Goal: Communication & Community: Ask a question

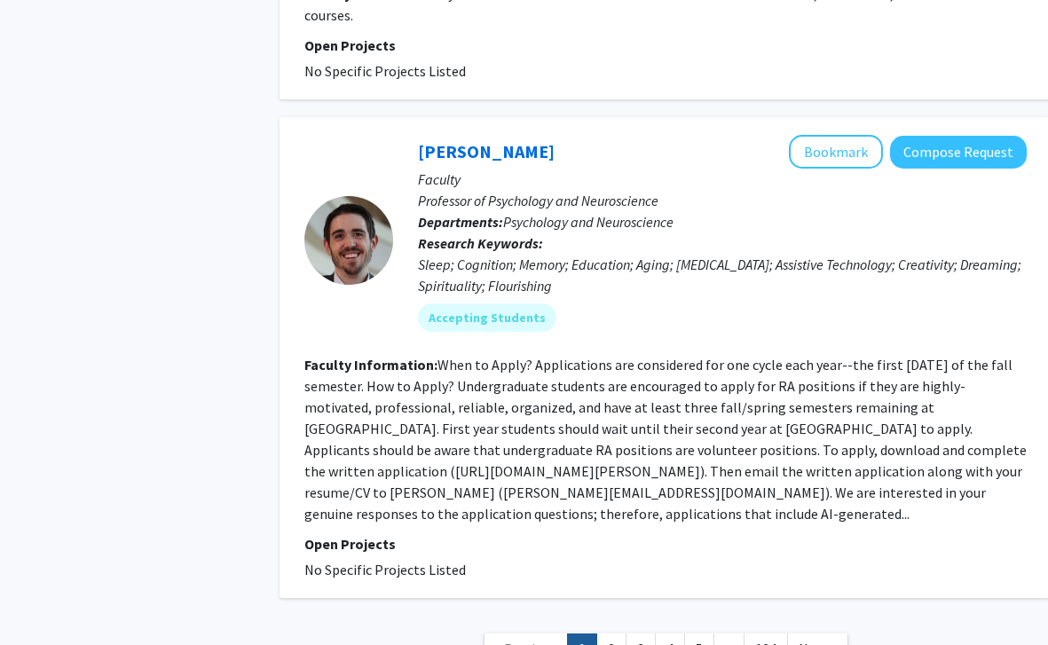
scroll to position [4930, 0]
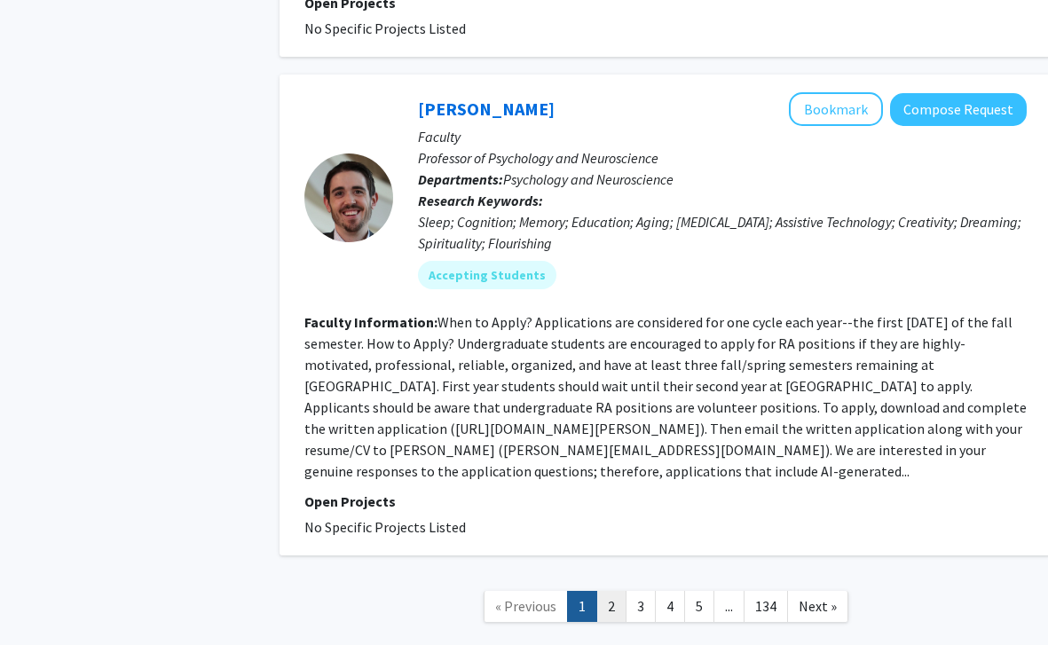
click at [605, 591] on link "2" at bounding box center [611, 606] width 30 height 31
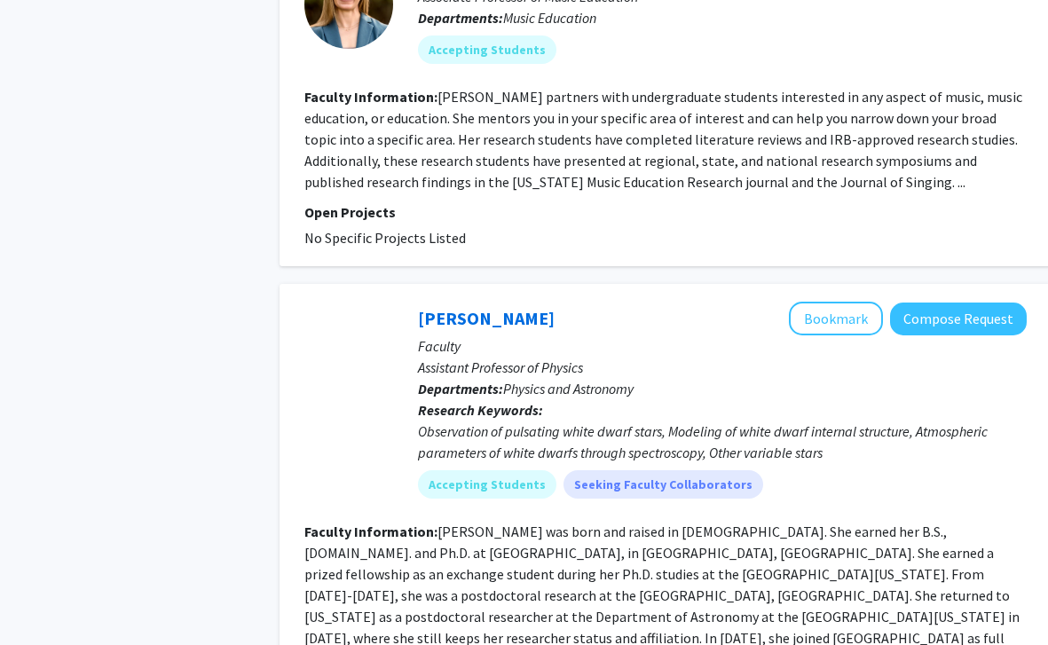
scroll to position [4146, 0]
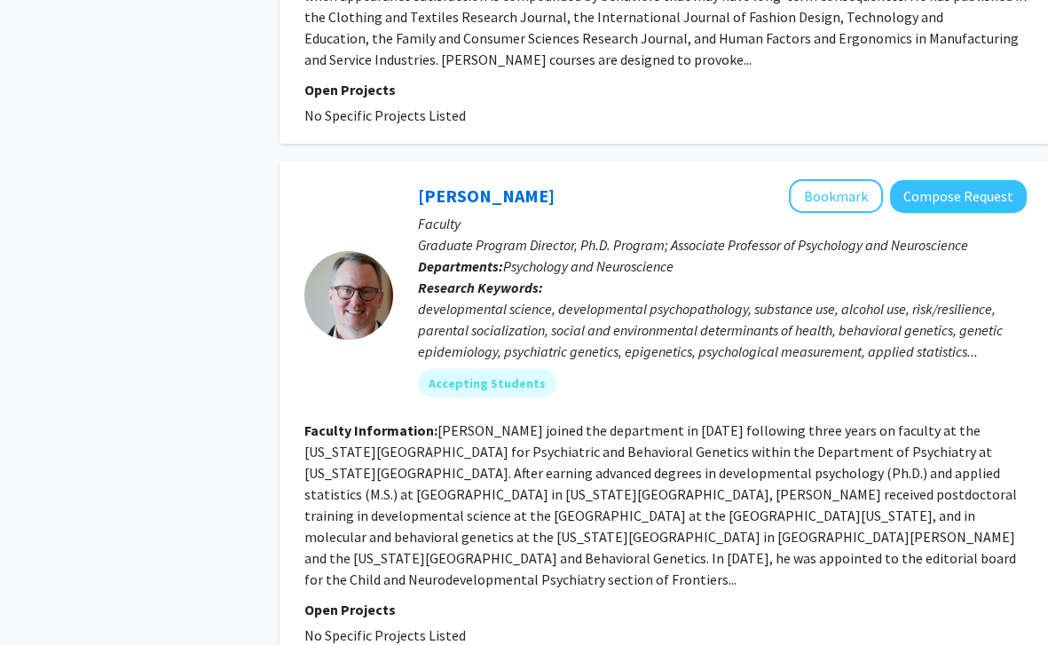
scroll to position [4487, 0]
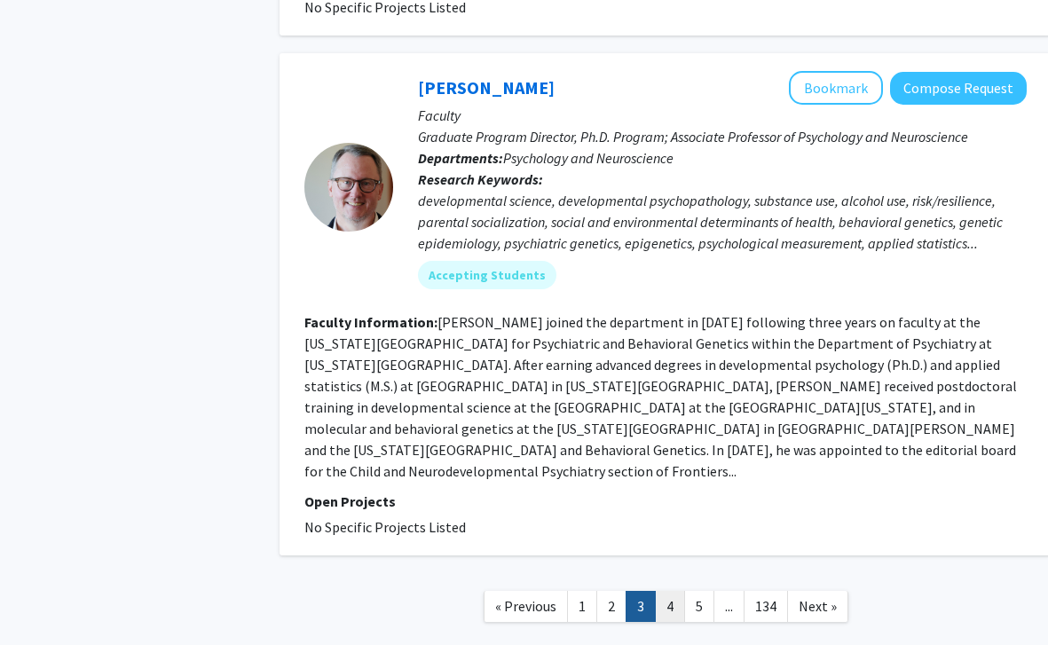
click at [666, 591] on link "4" at bounding box center [670, 606] width 30 height 31
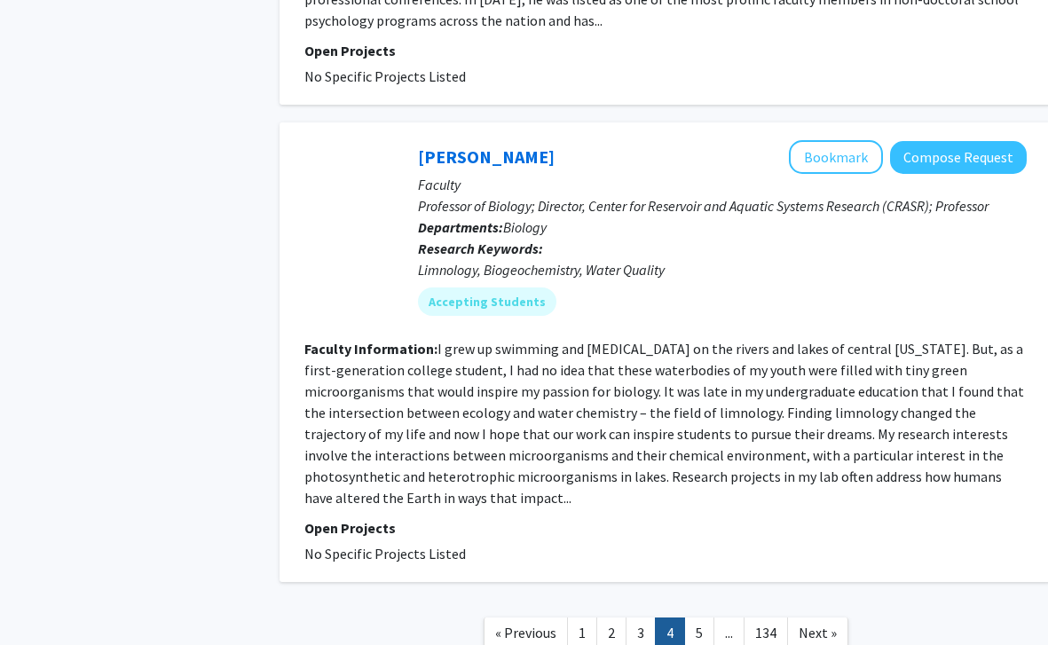
scroll to position [4354, 0]
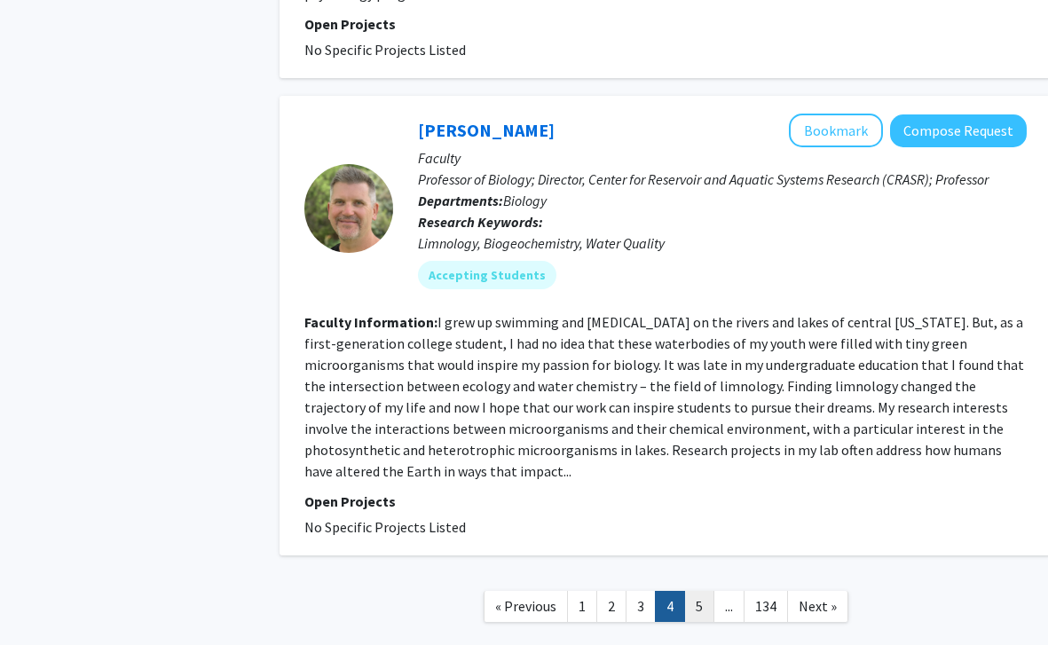
click at [692, 591] on link "5" at bounding box center [699, 606] width 30 height 31
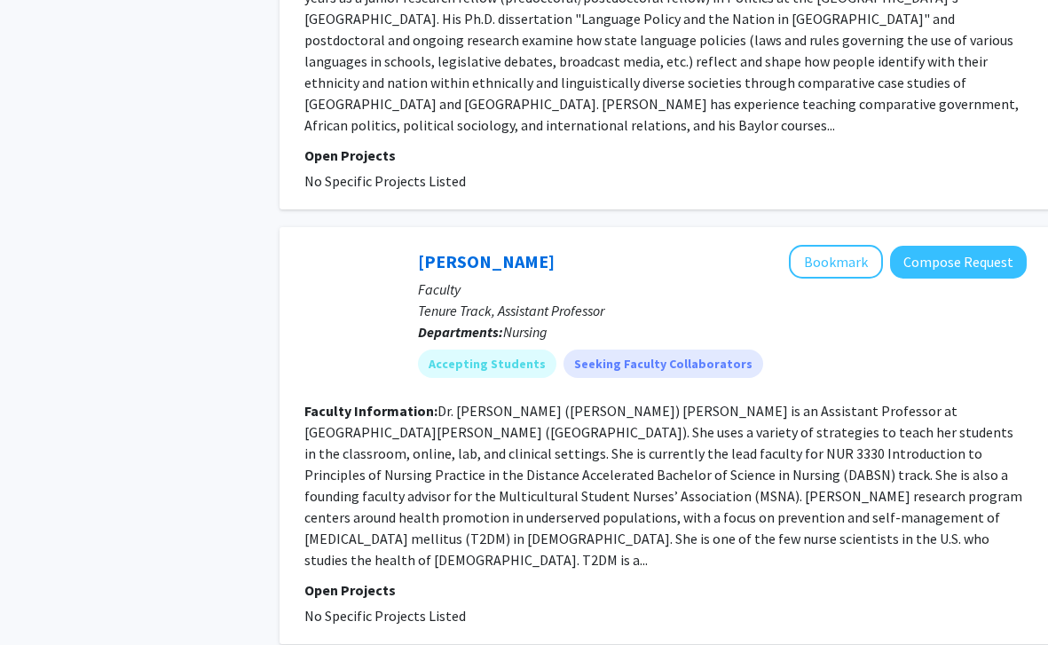
scroll to position [3897, 0]
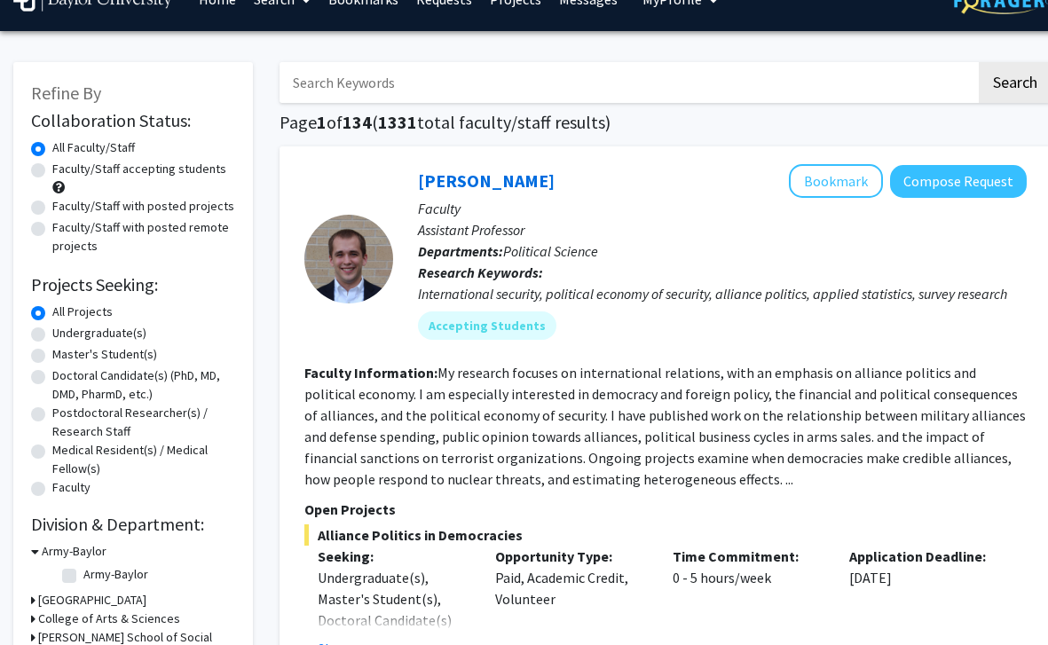
scroll to position [51, 0]
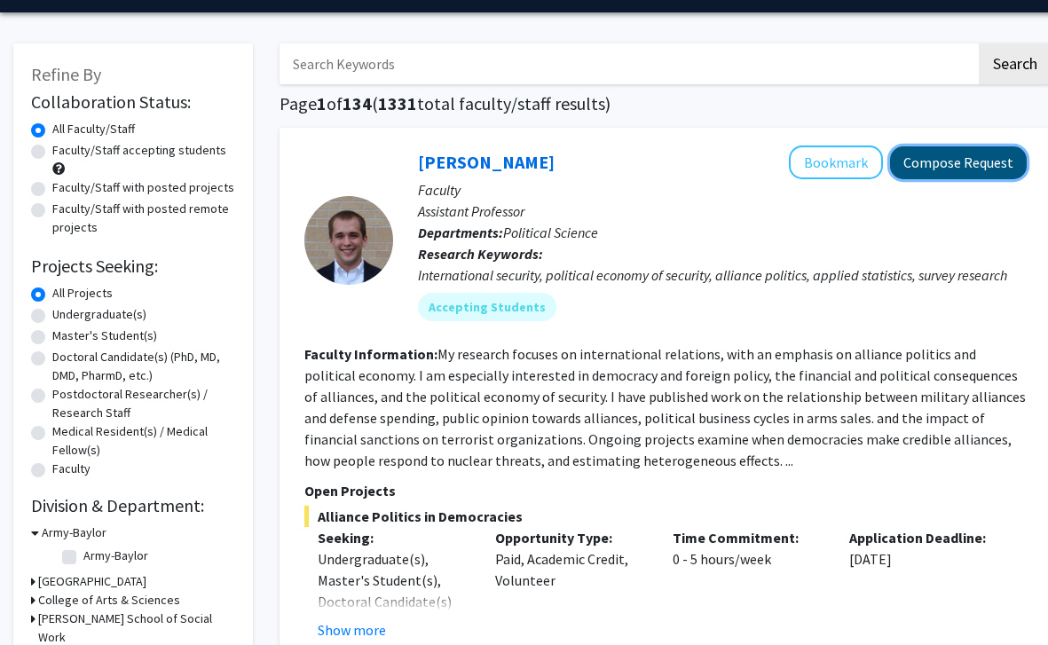
click at [942, 155] on button "Compose Request" at bounding box center [958, 162] width 137 height 33
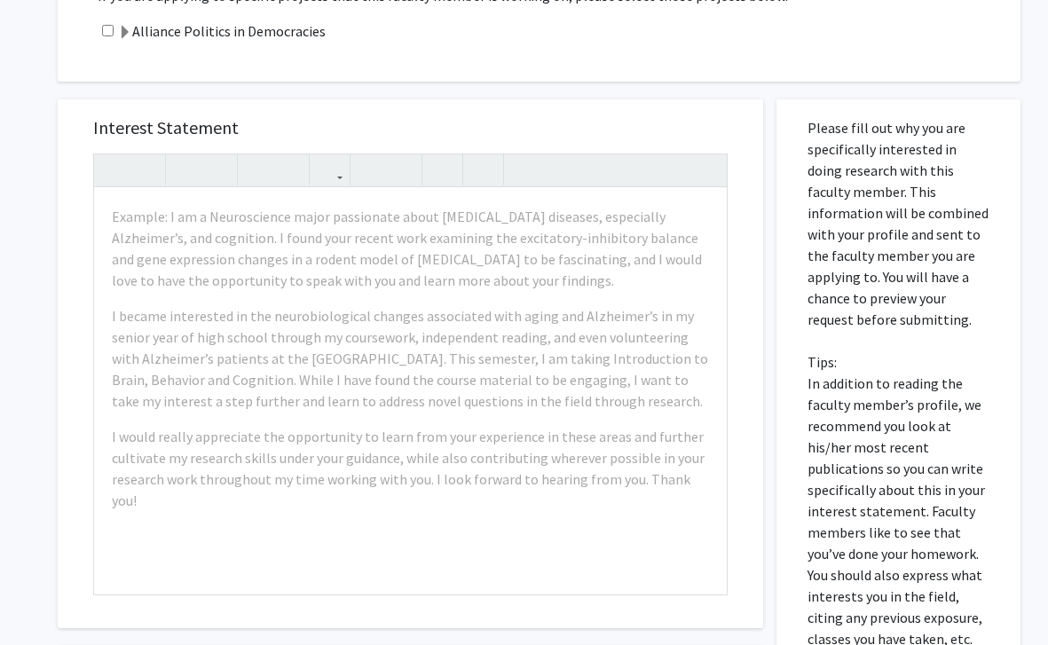
scroll to position [610, 0]
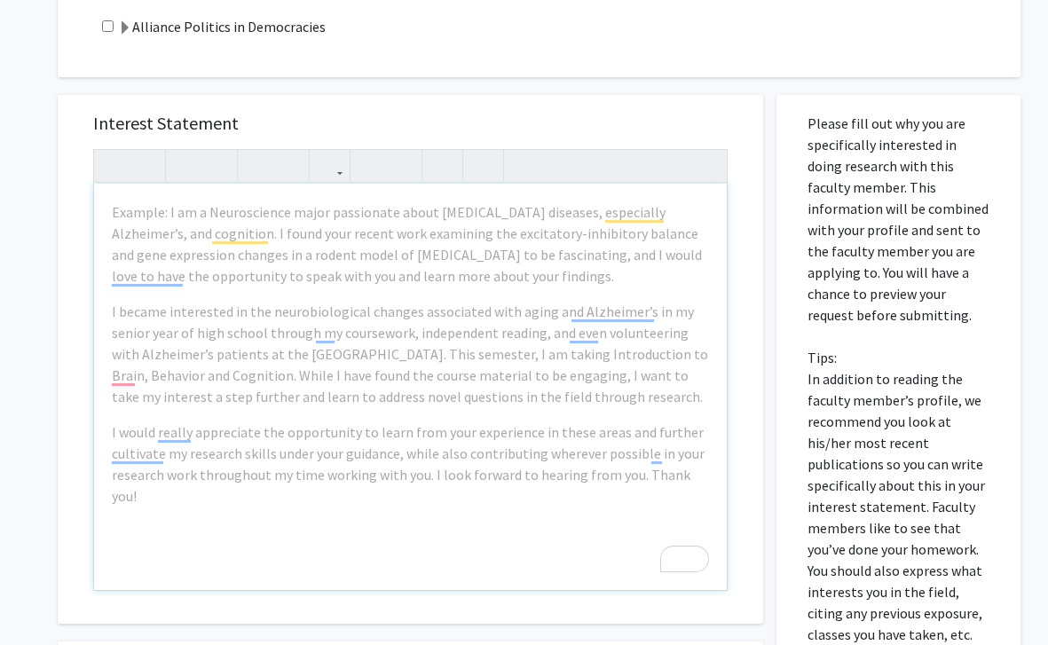
click at [27, 319] on div "All Requests Request for [PERSON_NAME] Request for [PERSON_NAME] Departments: P…" at bounding box center [532, 186] width 1065 height 1465
